Goal: Information Seeking & Learning: Learn about a topic

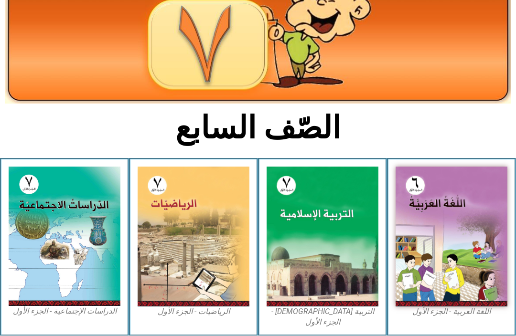
scroll to position [113, 0]
click at [360, 211] on img at bounding box center [323, 237] width 112 height 140
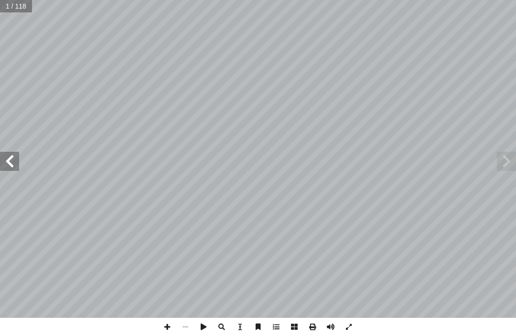
click at [501, 167] on span at bounding box center [506, 161] width 19 height 19
